Goal: Task Accomplishment & Management: Use online tool/utility

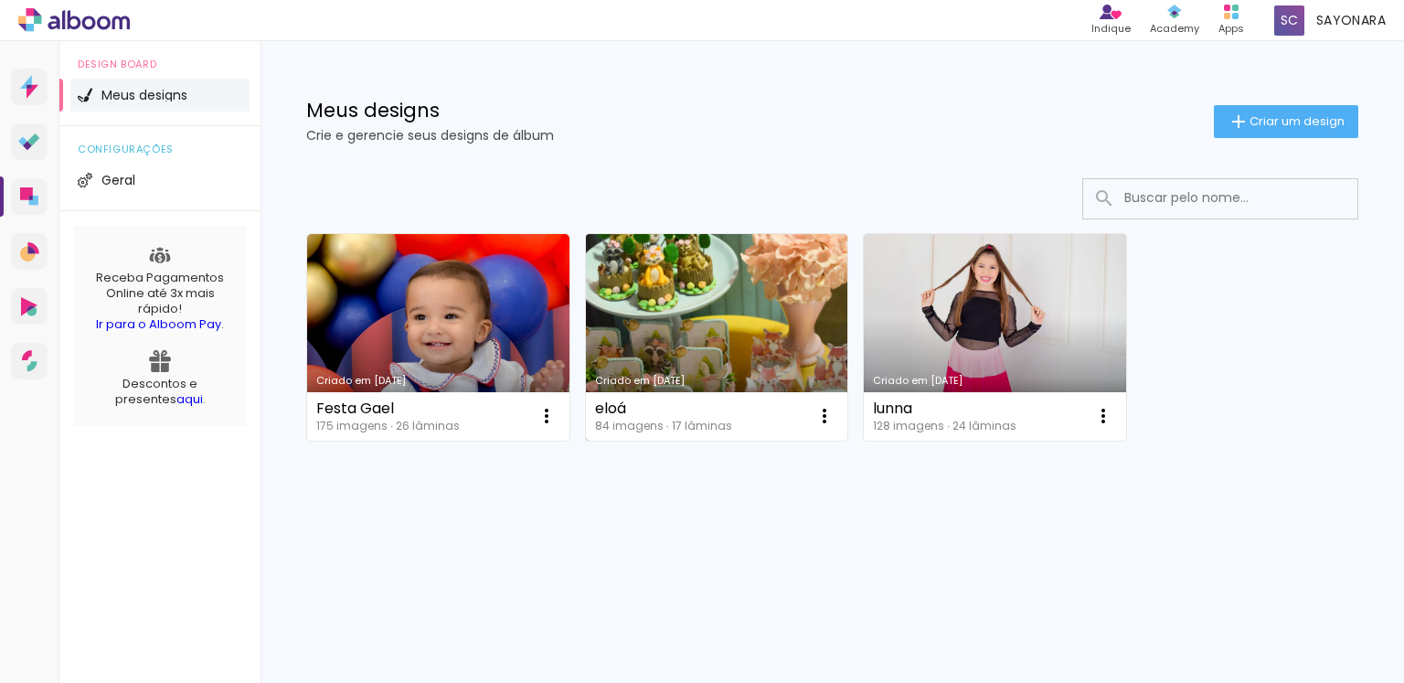
click at [735, 314] on link "Criado em [DATE]" at bounding box center [717, 337] width 262 height 207
